Goal: Navigation & Orientation: Find specific page/section

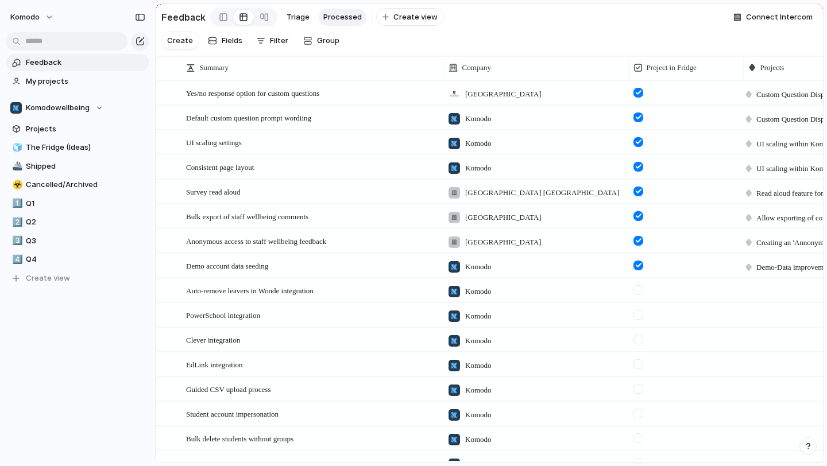
scroll to position [187, 0]
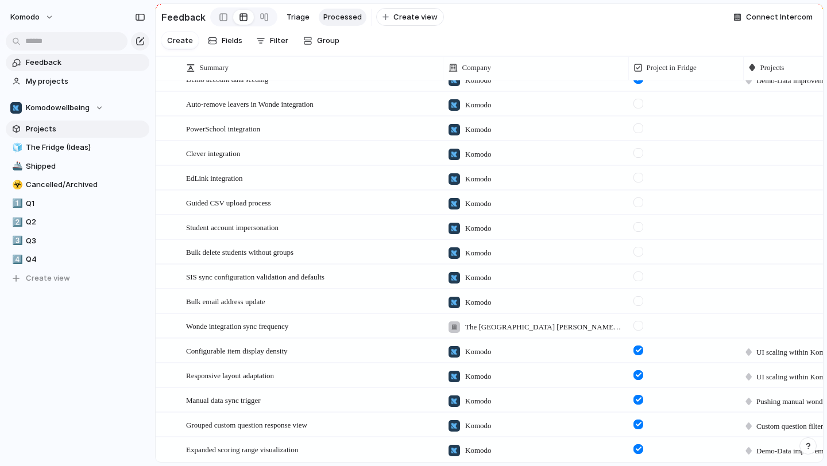
click at [70, 132] on span "Projects" at bounding box center [85, 128] width 119 height 11
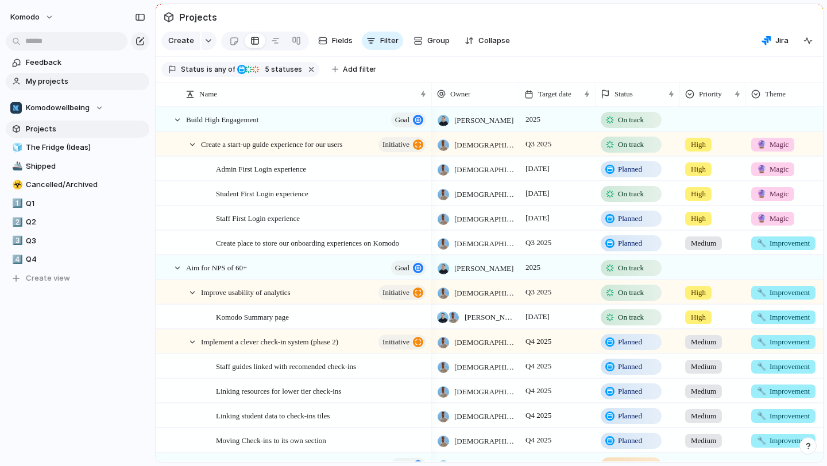
click at [71, 78] on span "My projects" at bounding box center [85, 81] width 119 height 11
